Goal: Transaction & Acquisition: Book appointment/travel/reservation

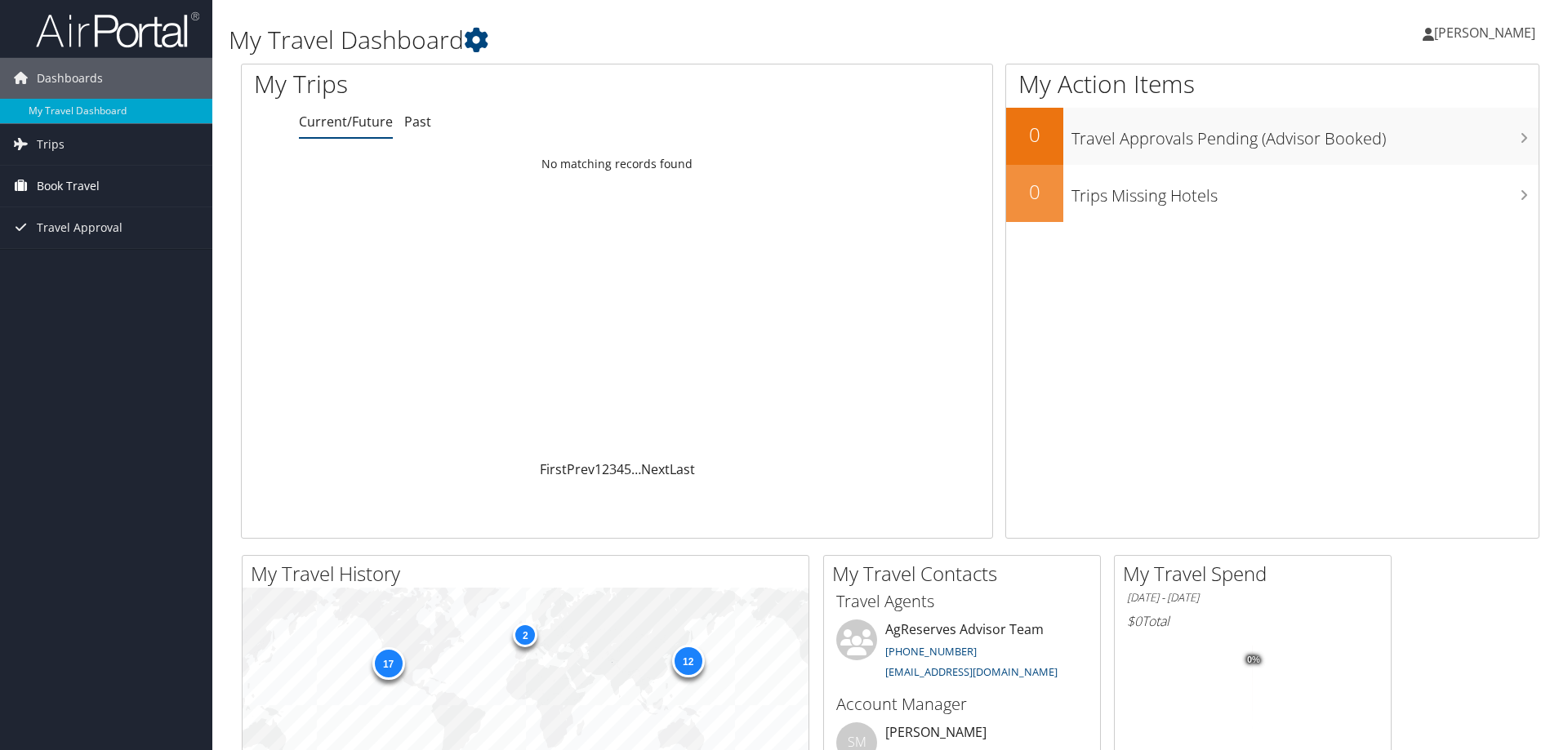
click at [55, 188] on span "Book Travel" at bounding box center [68, 186] width 63 height 41
click at [75, 263] on link "Book/Manage Online Trips" at bounding box center [106, 268] width 213 height 25
